Goal: Task Accomplishment & Management: Use online tool/utility

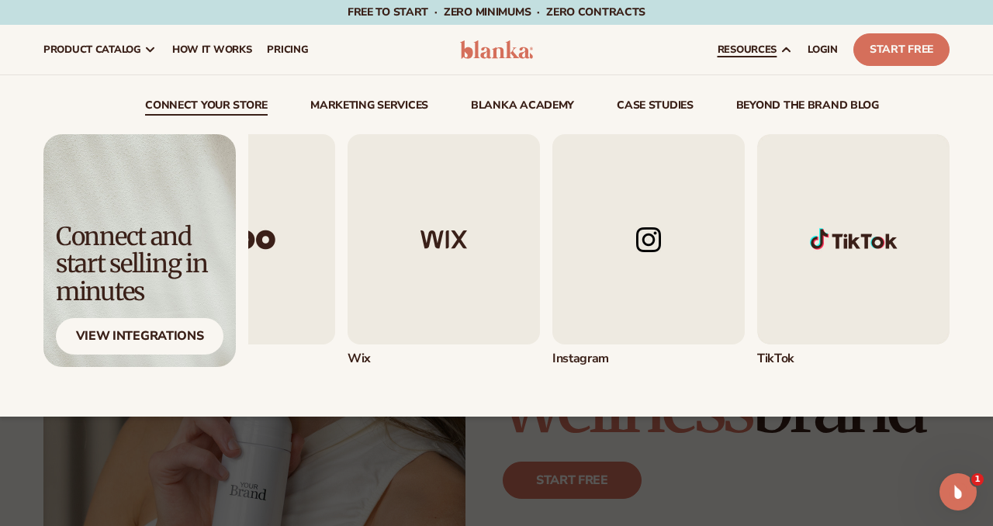
click at [843, 206] on img "5 / 5" at bounding box center [853, 239] width 192 height 210
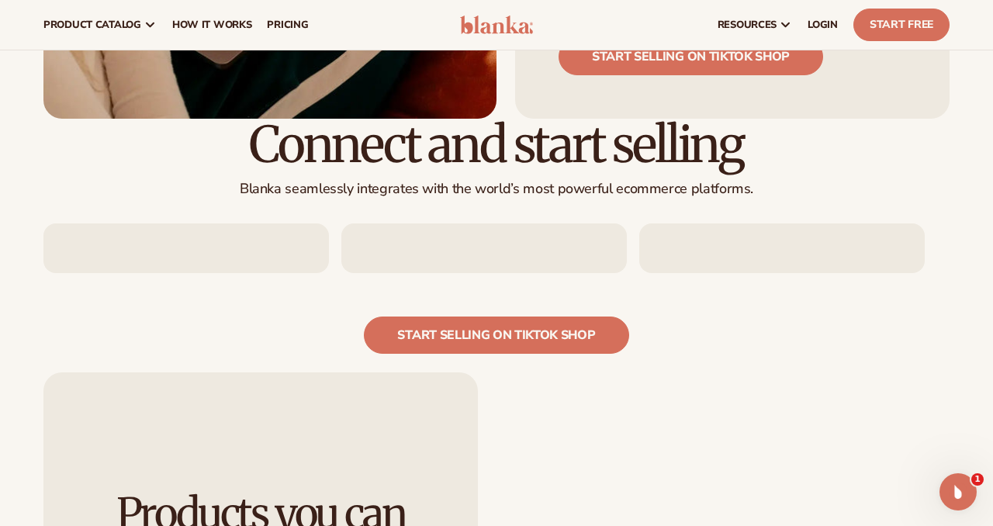
scroll to position [1495, 0]
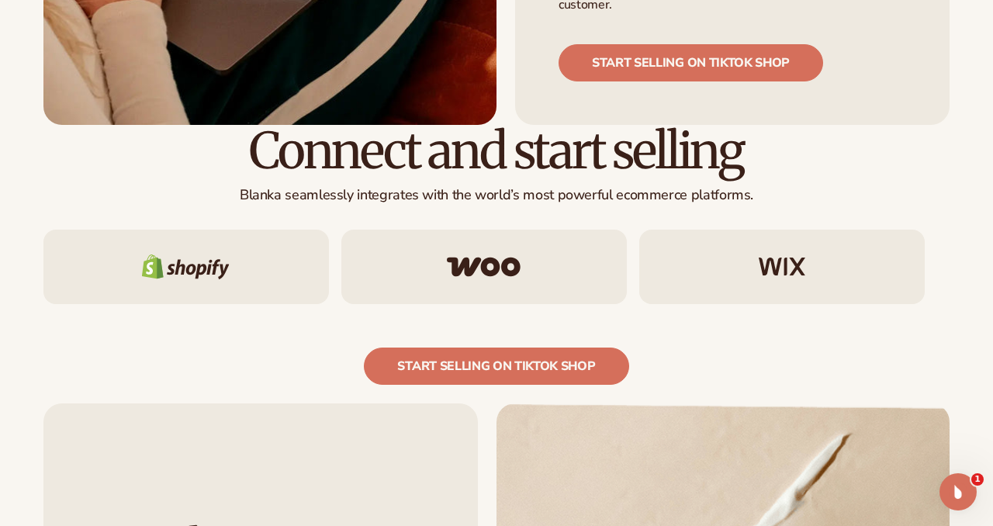
click at [495, 257] on img at bounding box center [484, 267] width 74 height 20
click at [207, 254] on img at bounding box center [186, 266] width 88 height 25
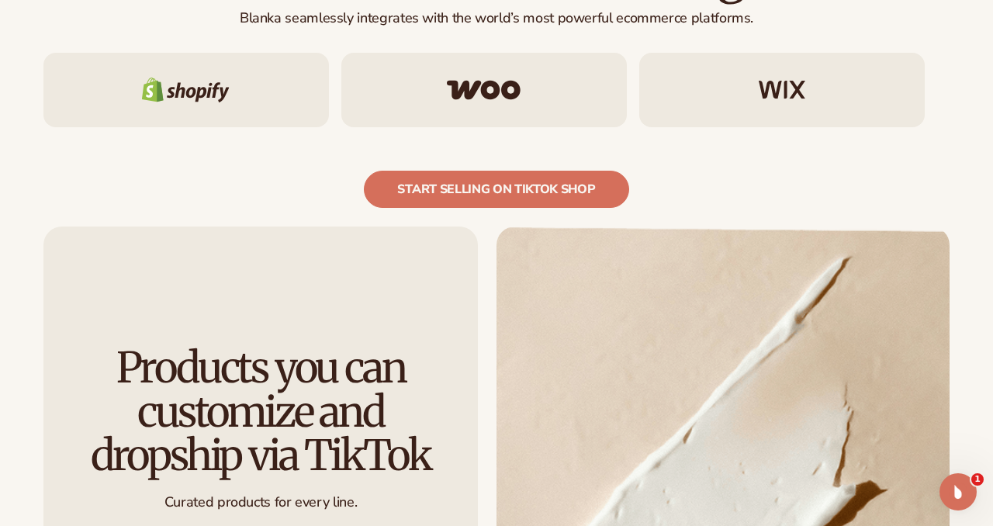
scroll to position [1671, 0]
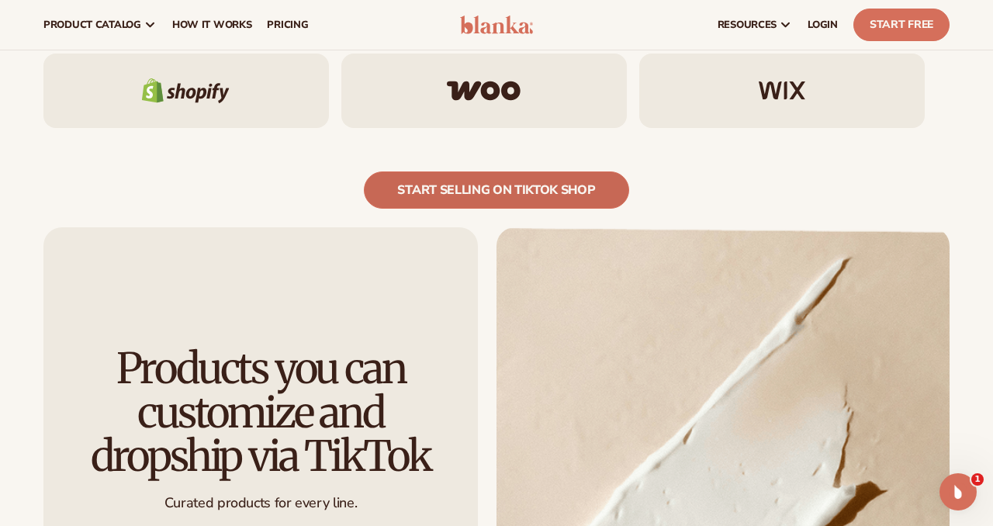
click at [556, 171] on link "start selling on tiktok shop" at bounding box center [496, 189] width 264 height 37
